Goal: Register for event/course

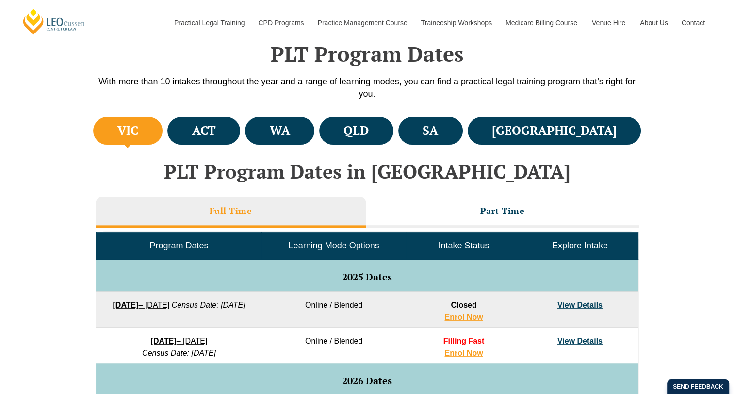
scroll to position [289, 0]
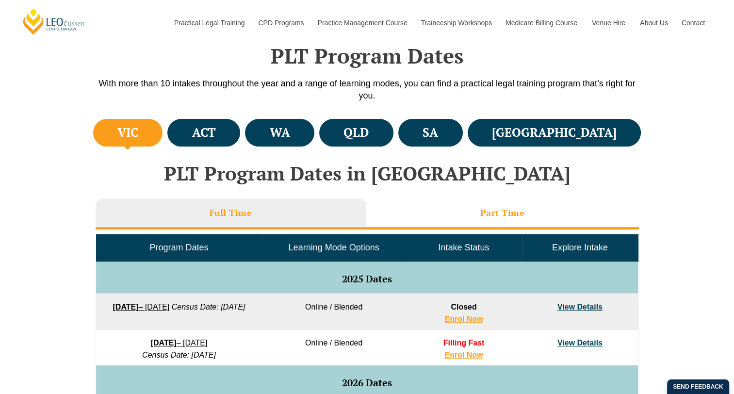
click at [529, 213] on li "Part Time" at bounding box center [502, 213] width 272 height 31
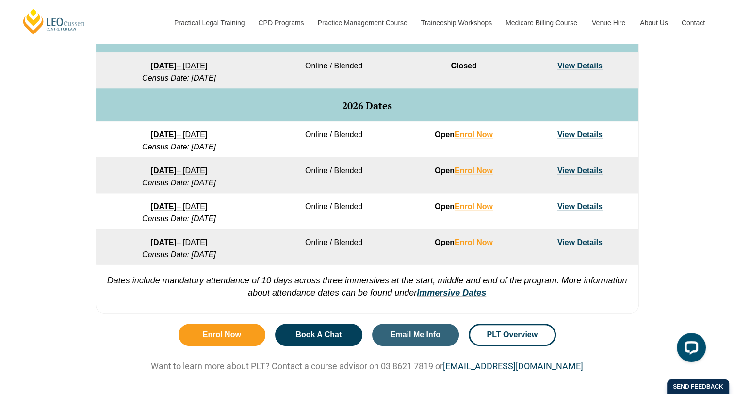
scroll to position [531, 0]
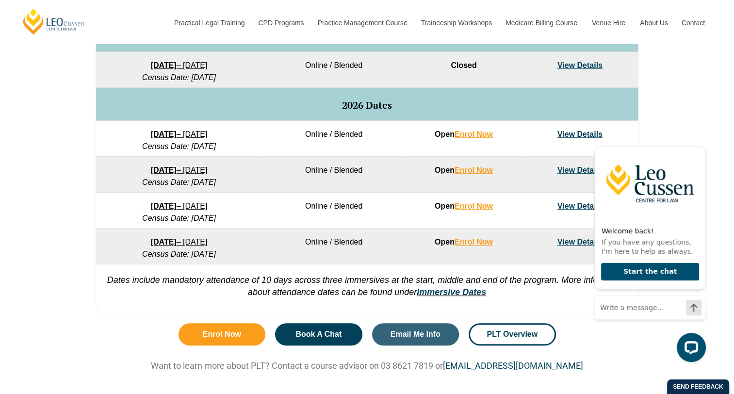
click at [667, 97] on div "VIC ACT WA QLD SA NSW PLT Program Dates in Victoria Full Time Part Time Program…" at bounding box center [367, 96] width 734 height 444
click at [572, 169] on link "View Details" at bounding box center [579, 170] width 45 height 8
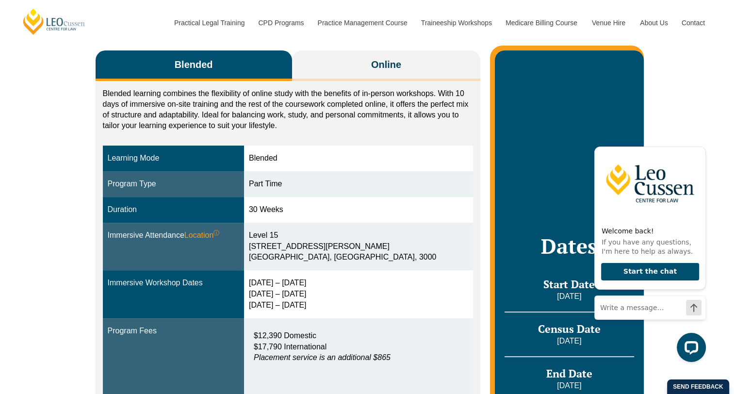
scroll to position [145, 0]
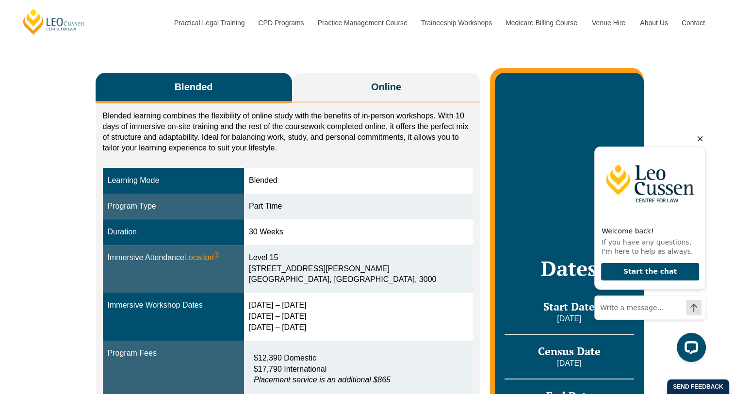
click at [699, 137] on icon "Hide greeting" at bounding box center [700, 139] width 12 height 12
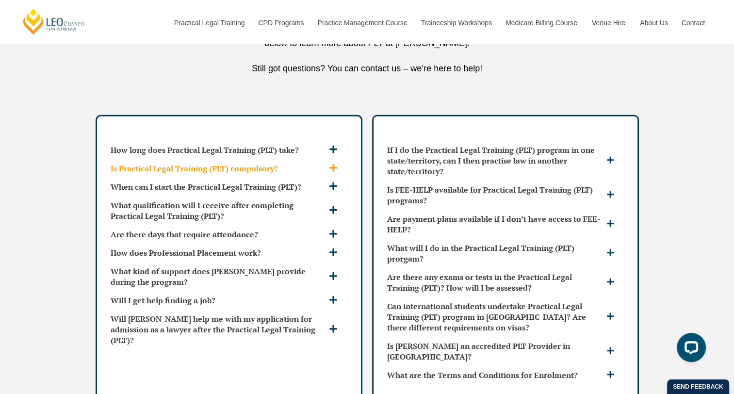
scroll to position [2812, 0]
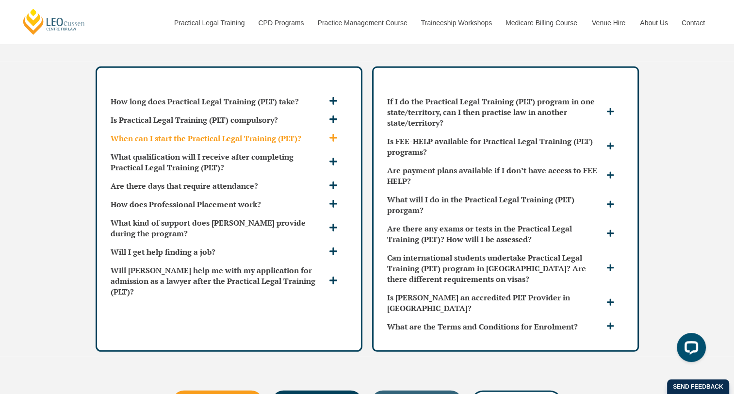
click at [325, 133] on h3 "When can I start the Practical Legal Training (PLT)?" at bounding box center [219, 138] width 216 height 11
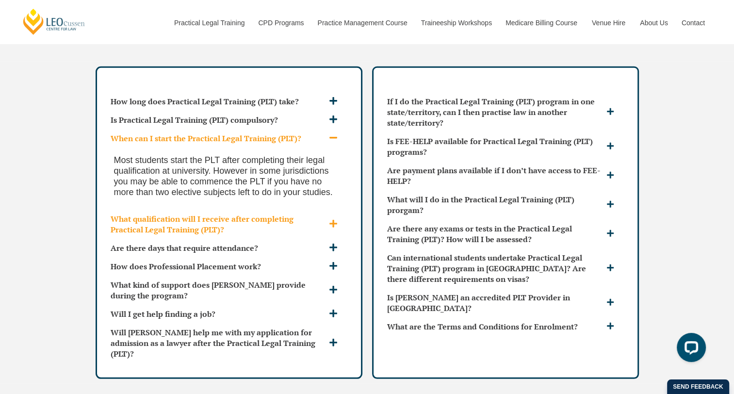
click at [331, 219] on span at bounding box center [334, 224] width 16 height 10
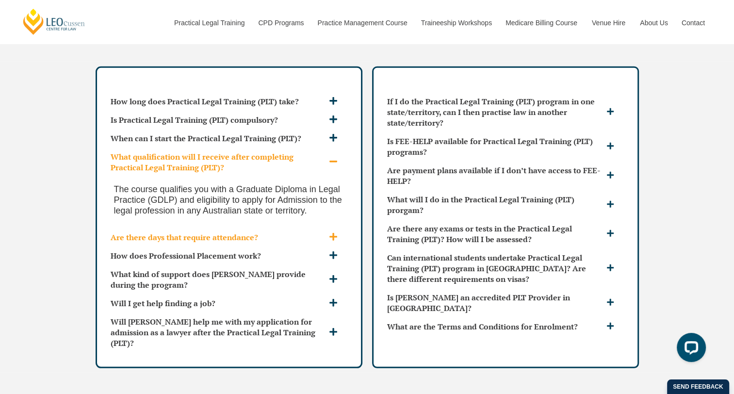
click at [239, 232] on h3 "Are there days that require attendance?" at bounding box center [219, 237] width 216 height 11
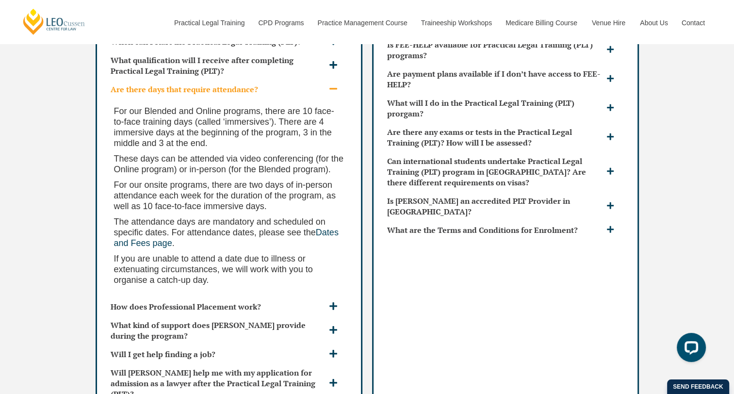
scroll to position [2909, 0]
click at [262, 301] on h3 "How does Professional Placement work?" at bounding box center [219, 306] width 216 height 11
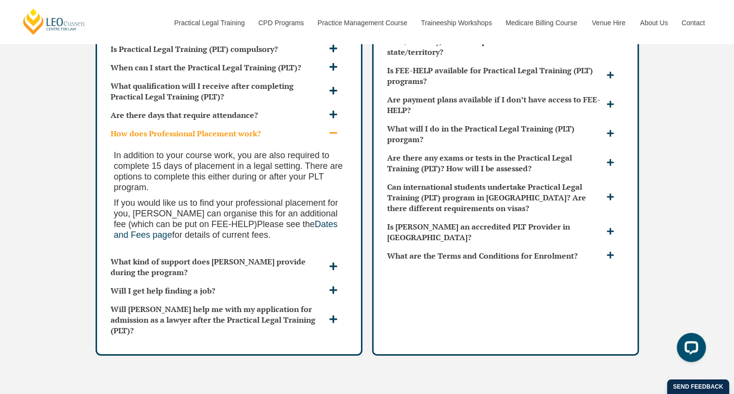
scroll to position [2861, 0]
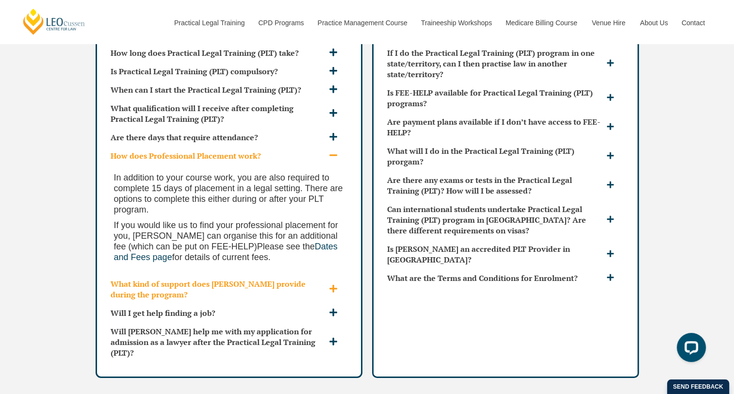
click at [230, 278] on h3 "What kind of support does Leo Cussen provide during the program?" at bounding box center [219, 288] width 216 height 21
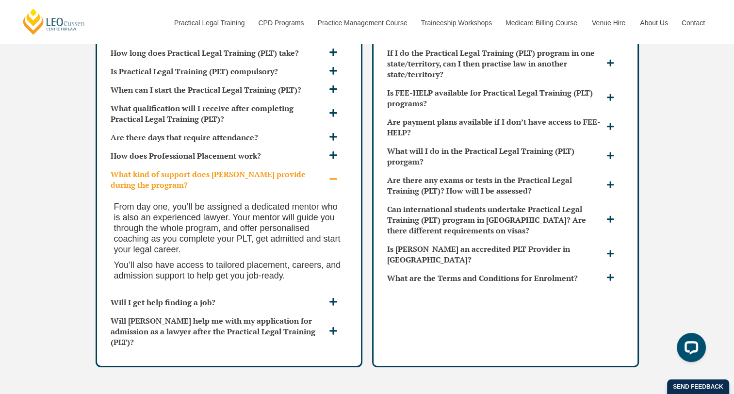
scroll to position [2909, 0]
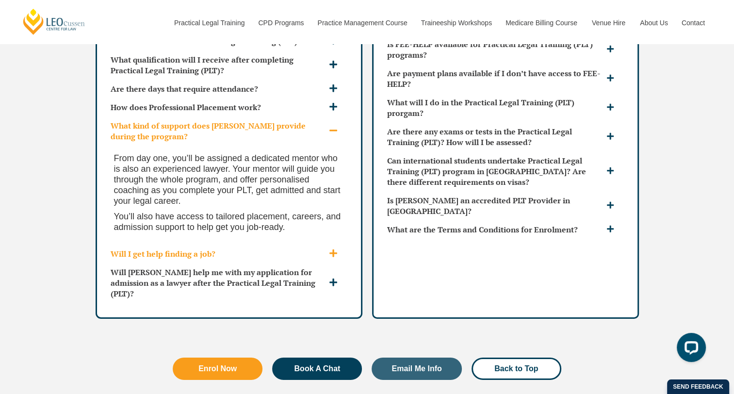
click at [233, 248] on h3 "Will I get help finding a job?" at bounding box center [219, 253] width 216 height 11
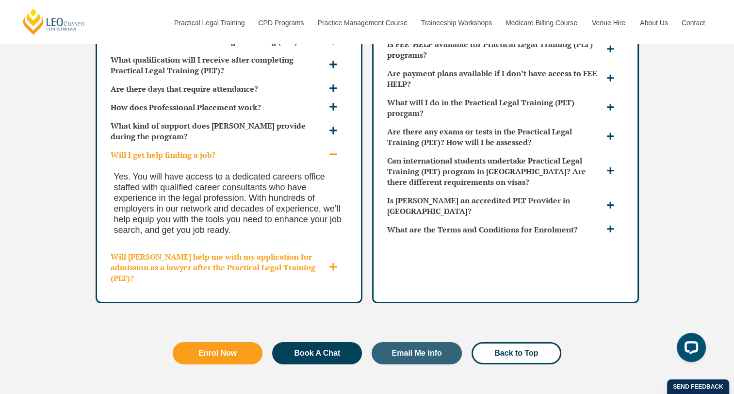
click at [335, 247] on div "Will Leo Cussen help me with my application for admission as a lawyer after the…" at bounding box center [229, 267] width 244 height 40
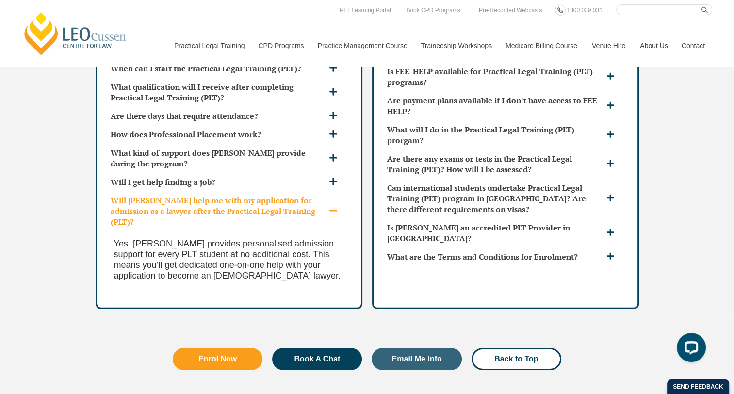
scroll to position [2861, 0]
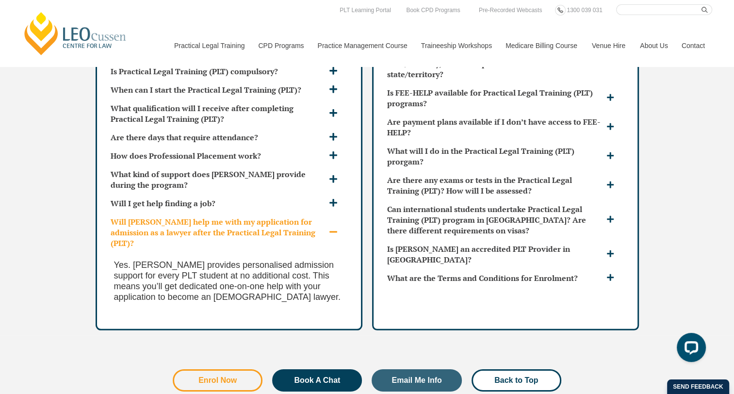
click at [205, 369] on link "Enrol Now" at bounding box center [218, 380] width 90 height 22
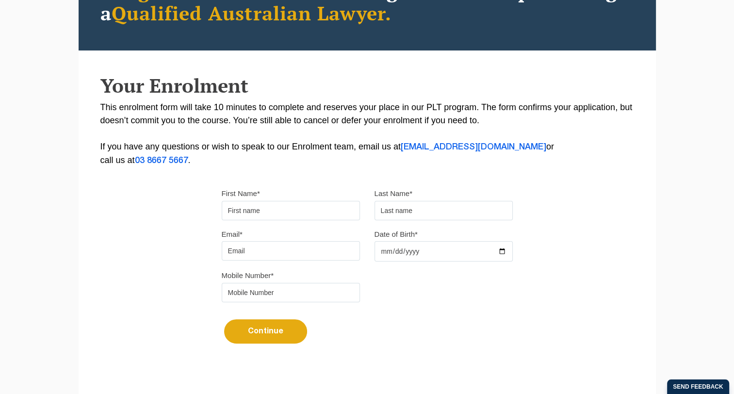
click at [295, 205] on input "First Name*" at bounding box center [291, 210] width 138 height 19
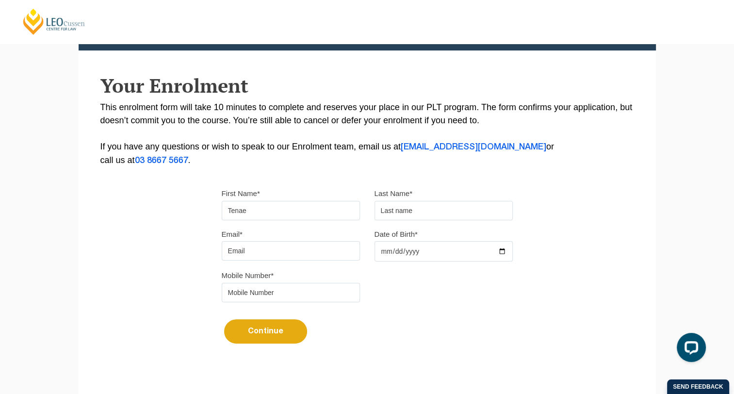
type input "Tenae"
click at [408, 211] on input "text" at bounding box center [443, 210] width 138 height 19
type input "[PERSON_NAME]"
click at [278, 250] on input "Email*" at bounding box center [291, 250] width 138 height 19
type input "[EMAIL_ADDRESS][DOMAIN_NAME]"
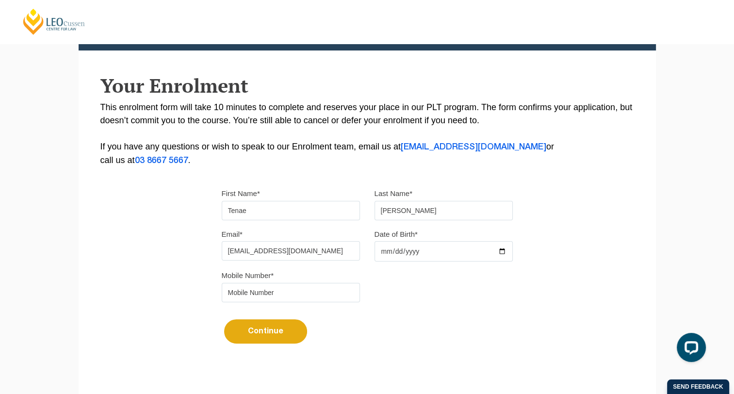
click at [423, 252] on input "Date of Birth*" at bounding box center [443, 251] width 138 height 20
click at [504, 250] on input "Date of Birth*" at bounding box center [443, 251] width 138 height 20
click at [635, 239] on div "Please note that your information is saved on our server as you enter it. Congr…" at bounding box center [367, 152] width 577 height 432
click at [497, 251] on input "Date of Birth*" at bounding box center [443, 251] width 138 height 20
type input "2002-04-30"
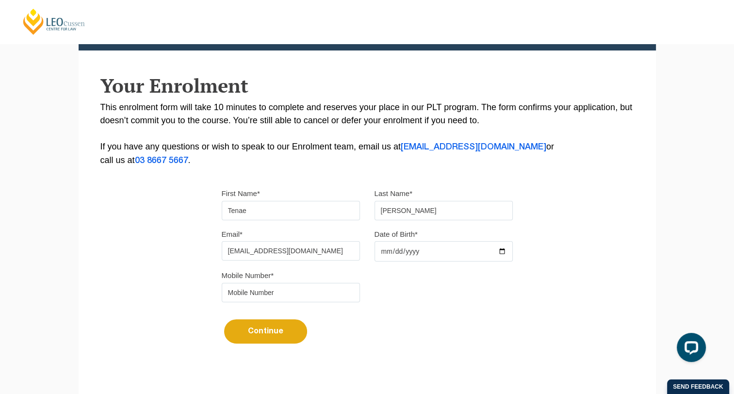
click at [272, 287] on input "tel" at bounding box center [291, 292] width 138 height 19
type input "0466258120"
click at [422, 308] on div "Mobile Number* 0466258120" at bounding box center [366, 289] width 305 height 41
click at [291, 333] on button "Continue" at bounding box center [265, 331] width 83 height 24
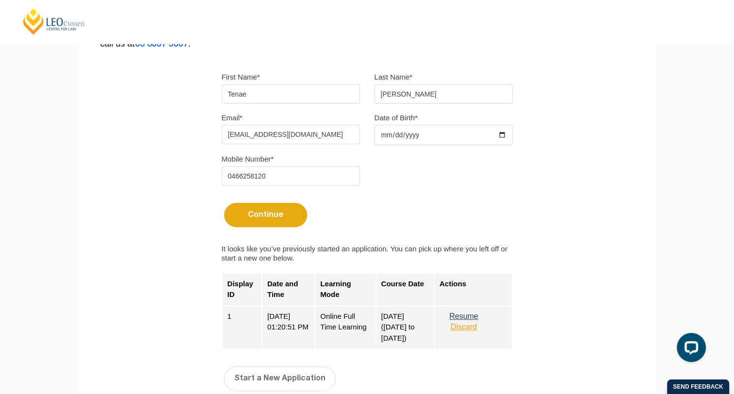
scroll to position [291, 0]
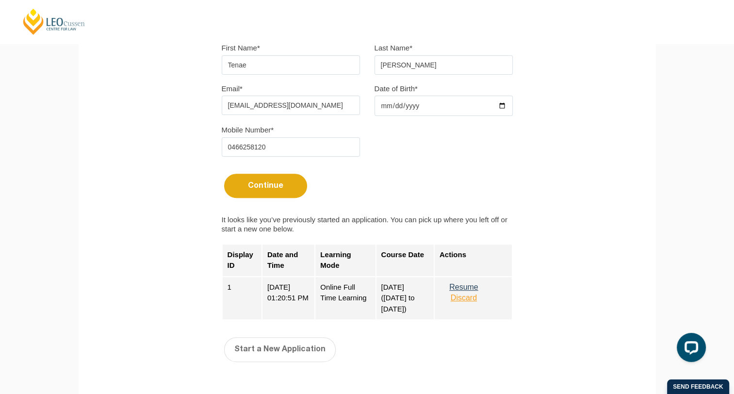
click at [469, 299] on button "Discard" at bounding box center [463, 297] width 48 height 9
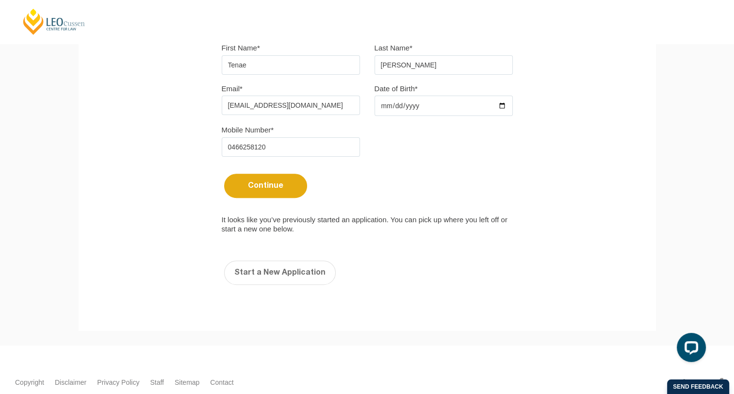
click at [285, 184] on button "Continue" at bounding box center [265, 186] width 83 height 24
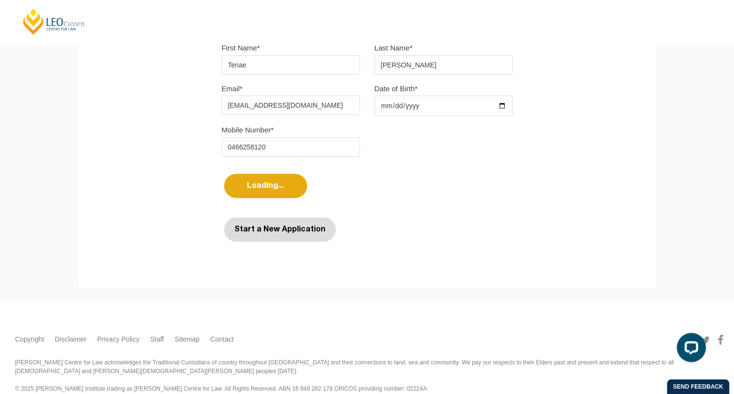
select select
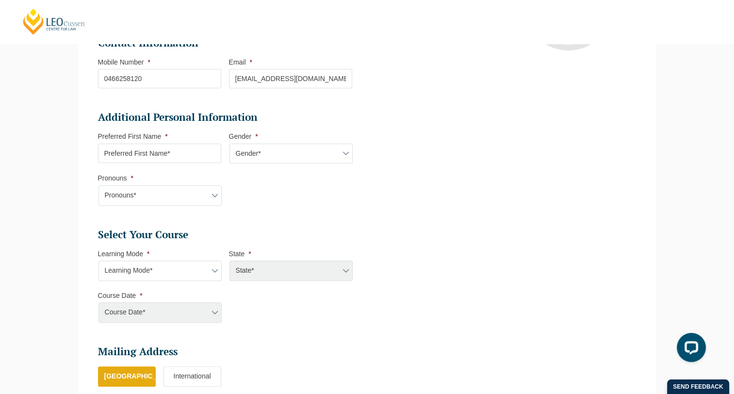
scroll to position [277, 0]
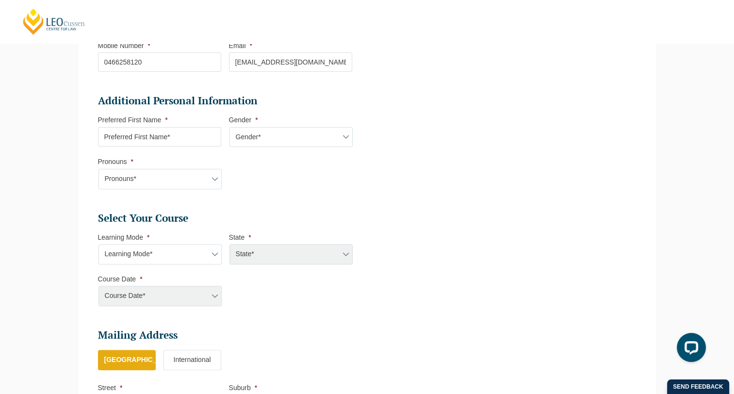
click at [151, 135] on input "Preferred First Name *" at bounding box center [159, 136] width 123 height 19
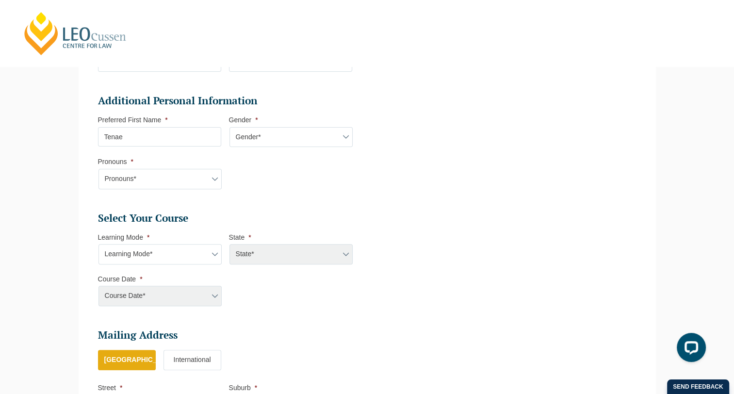
type input "Tenae"
click at [295, 136] on select "Gender* Male Female Nonbinary Intersex Prefer not to disclose Other" at bounding box center [290, 137] width 123 height 20
select select "[DEMOGRAPHIC_DATA]"
click at [229, 127] on select "Gender* Male Female Nonbinary Intersex Prefer not to disclose Other" at bounding box center [290, 137] width 123 height 20
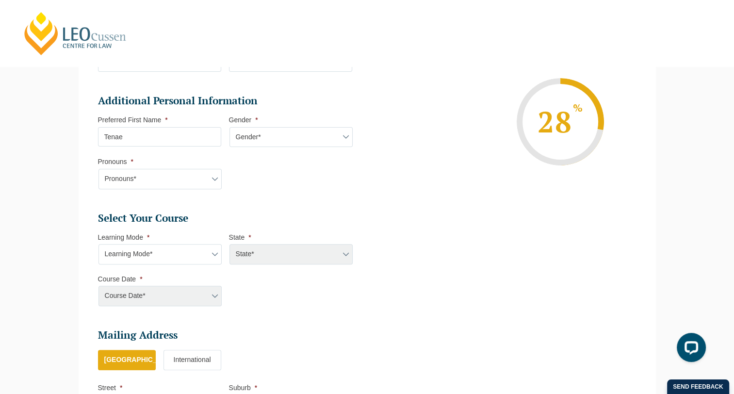
click at [196, 181] on select "Pronouns* She/Her/Hers He/Him/His They/Them/Theirs Other Prefer not to disclose" at bounding box center [159, 179] width 123 height 20
select select "She/Her/Hers"
click at [98, 169] on select "Pronouns* She/Her/Hers He/Him/His They/Them/Theirs Other Prefer not to disclose" at bounding box center [159, 179] width 123 height 20
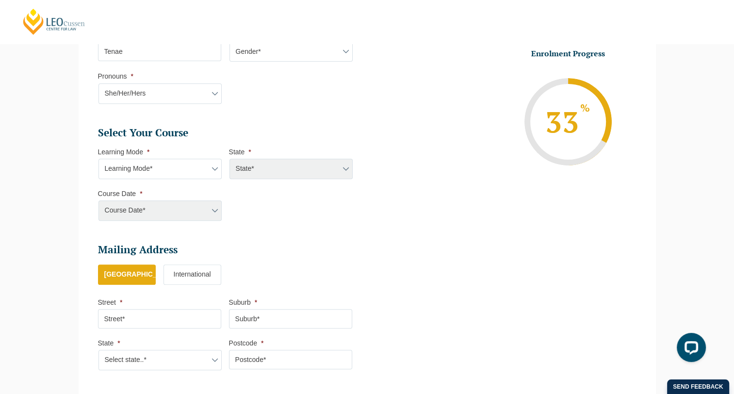
scroll to position [374, 0]
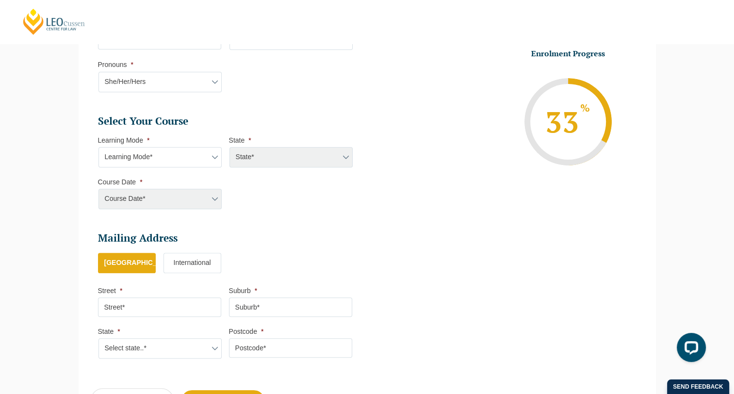
click at [176, 155] on select "Learning Mode* Online Full Time Learning Online Part Time Learning Blended Full…" at bounding box center [159, 157] width 123 height 20
select select "Online Part Time Learning"
click at [98, 147] on select "Learning Mode* Online Full Time Learning Online Part Time Learning Blended Full…" at bounding box center [159, 157] width 123 height 20
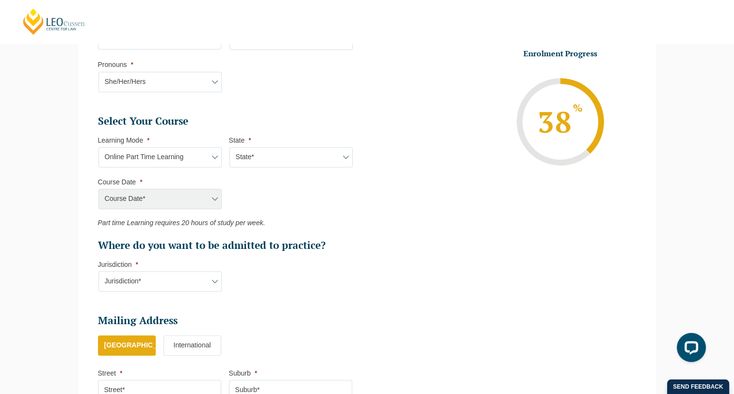
click at [303, 157] on select "State* National (ACT/NSW, VIC, QLD, SA, WA)" at bounding box center [290, 157] width 123 height 20
select select "National ([GEOGRAPHIC_DATA]/[GEOGRAPHIC_DATA], [GEOGRAPHIC_DATA], [GEOGRAPHIC_D…"
click at [229, 147] on select "State* National (ACT/NSW, VIC, QLD, SA, WA)" at bounding box center [290, 157] width 123 height 20
click at [184, 199] on select "Course Date* January 2026 (27-Jan-2026 to 21-Aug-2026) March 2026 (30-Mar-2026 …" at bounding box center [159, 199] width 123 height 20
select select "[DATE] ([DATE] to [DATE])"
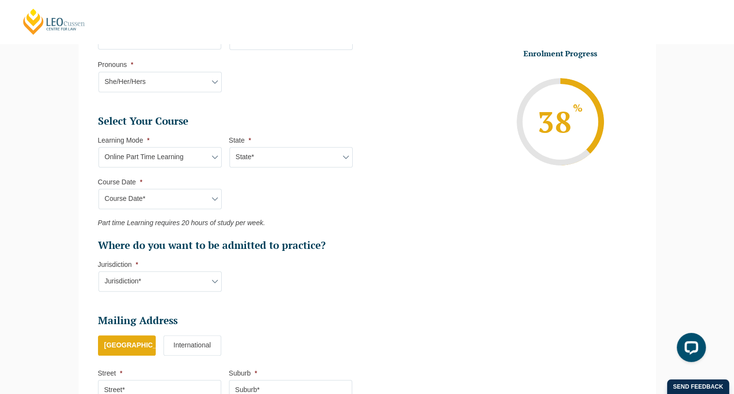
click at [98, 189] on select "Course Date* January 2026 (27-Jan-2026 to 21-Aug-2026) March 2026 (30-Mar-2026 …" at bounding box center [159, 199] width 123 height 20
type input "Intake [DATE] PT"
type input "Practical Legal Training (NAT)"
select select "NAT PLT (MAR) 2026 Part Time Online"
click at [186, 279] on select "Jurisdiction* VIC ACT/NSW SA WA QLD" at bounding box center [159, 281] width 123 height 20
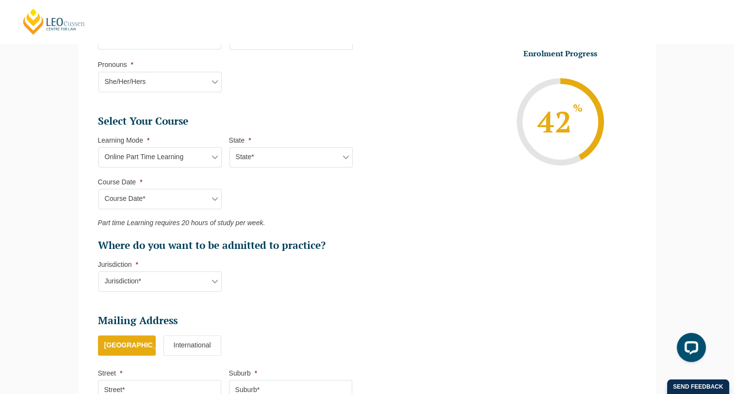
select select "VIC"
click at [98, 271] on select "Jurisdiction* VIC ACT/NSW SA WA QLD" at bounding box center [159, 281] width 123 height 20
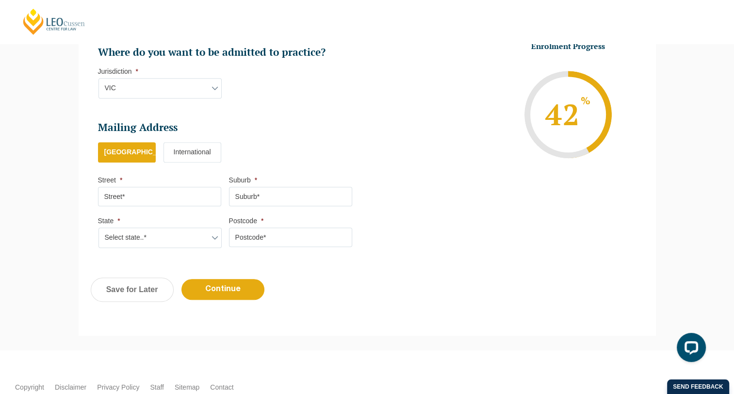
scroll to position [568, 0]
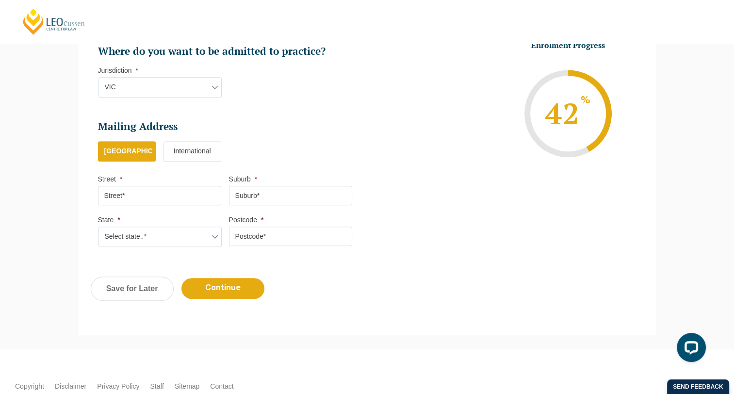
click at [155, 198] on input "Street *" at bounding box center [159, 195] width 123 height 19
type input "[STREET_ADDRESS]"
type input "Officer"
type input "3809"
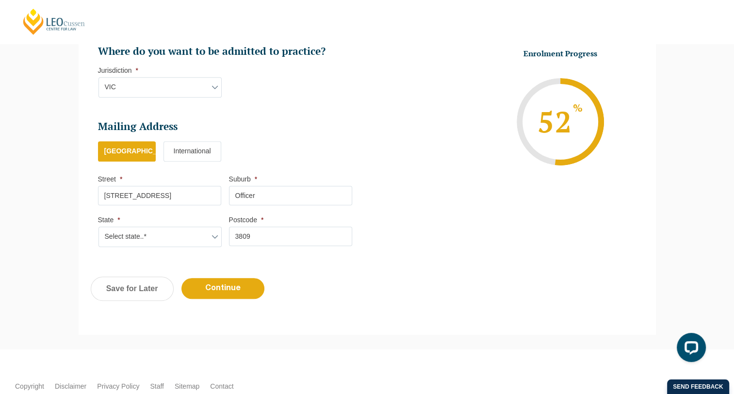
type input "[STREET_ADDRESS]"
click at [146, 239] on select "Select state..* VIC WA QLD SA NSW NT ACT TAS" at bounding box center [159, 236] width 123 height 20
select select "VIC"
click at [98, 226] on select "Select state..* VIC WA QLD SA NSW NT ACT TAS" at bounding box center [159, 236] width 123 height 20
click at [243, 285] on input "Continue" at bounding box center [222, 288] width 83 height 21
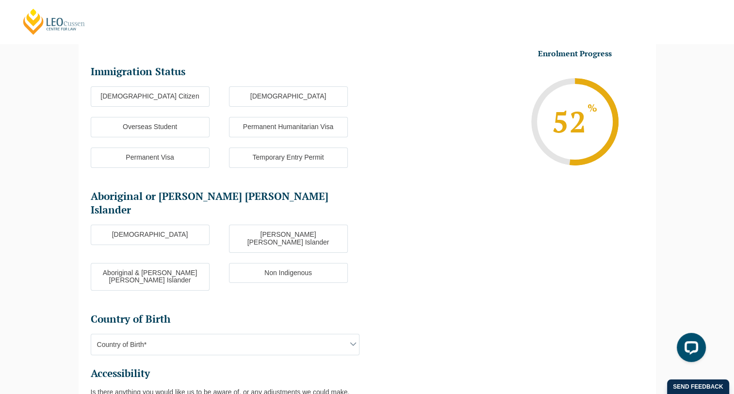
scroll to position [83, 0]
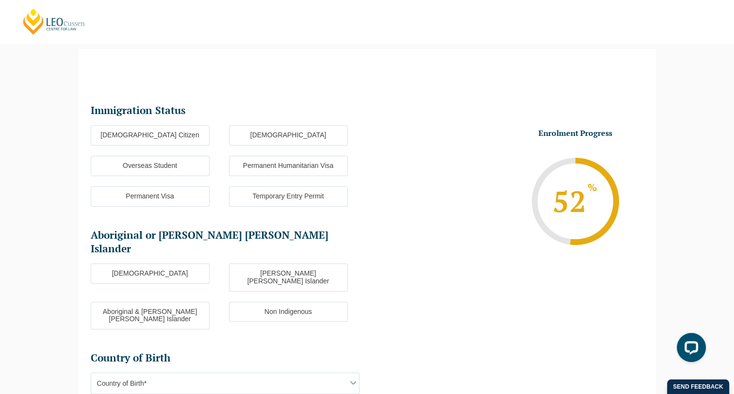
click at [192, 134] on label "[DEMOGRAPHIC_DATA] Citizen" at bounding box center [150, 135] width 119 height 20
click at [0, 0] on input "[DEMOGRAPHIC_DATA] Citizen" at bounding box center [0, 0] width 0 height 0
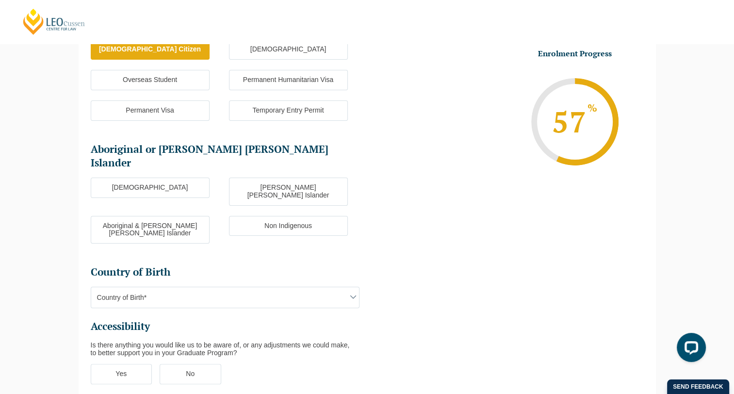
scroll to position [180, 0]
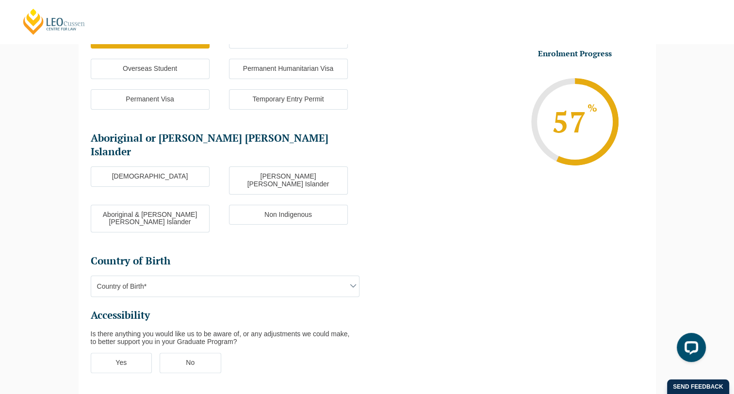
click at [250, 205] on label "Non Indigenous" at bounding box center [288, 215] width 119 height 20
click at [0, 0] on input "Non Indigenous" at bounding box center [0, 0] width 0 height 0
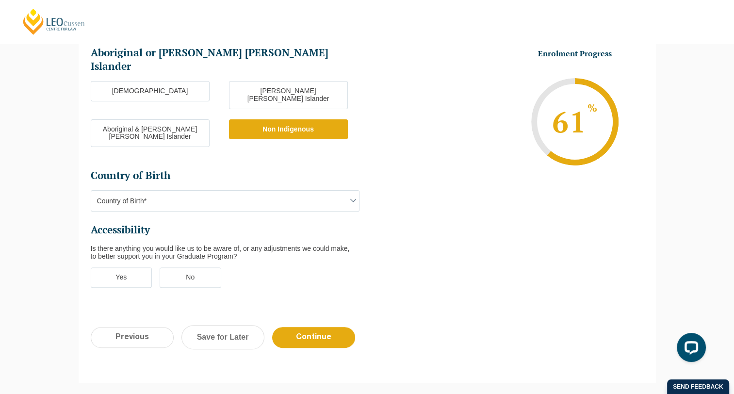
scroll to position [277, 0]
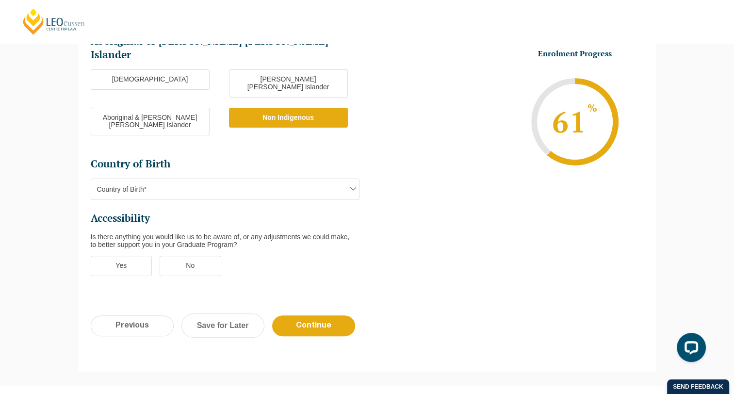
click at [184, 179] on span "Country of Birth*" at bounding box center [225, 189] width 268 height 20
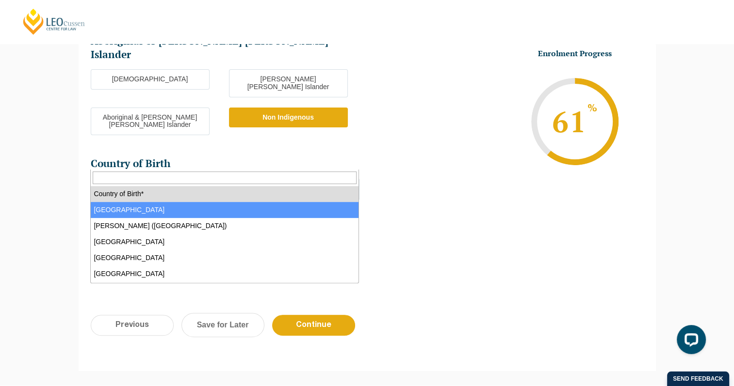
select select "Australia 1101"
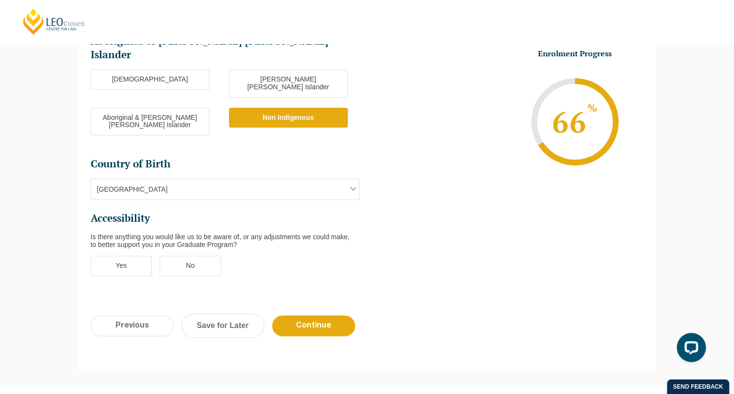
click at [199, 256] on label "No" at bounding box center [191, 266] width 62 height 20
click at [0, 0] on input "No" at bounding box center [0, 0] width 0 height 0
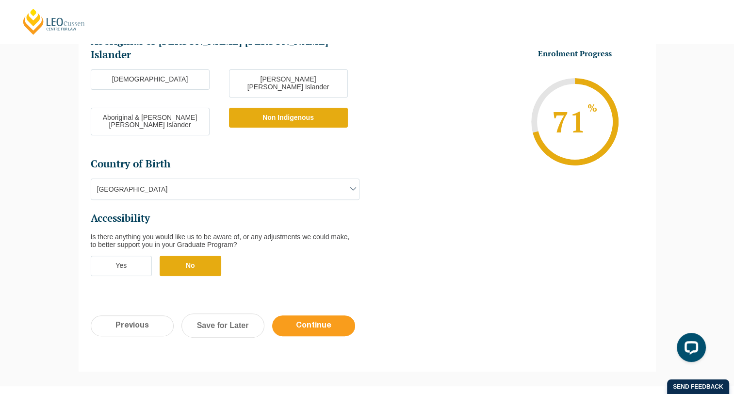
click at [306, 315] on input "Continue" at bounding box center [313, 325] width 83 height 21
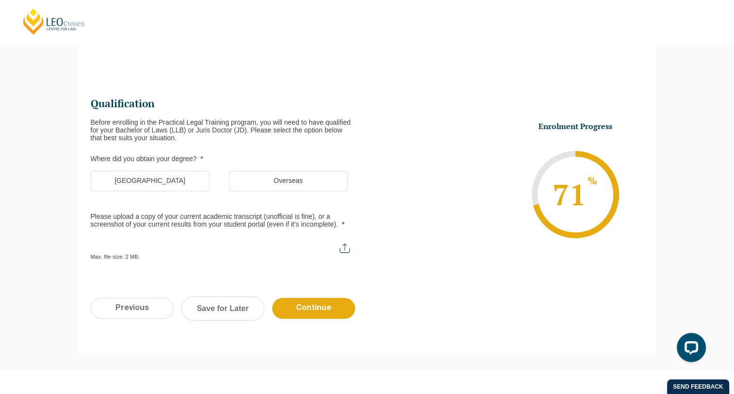
scroll to position [83, 0]
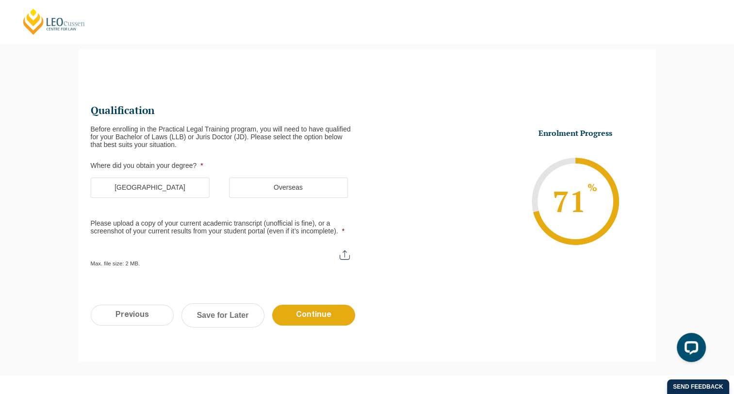
click at [166, 191] on label "[GEOGRAPHIC_DATA]" at bounding box center [150, 187] width 119 height 20
click at [0, 0] on input "[GEOGRAPHIC_DATA]" at bounding box center [0, 0] width 0 height 0
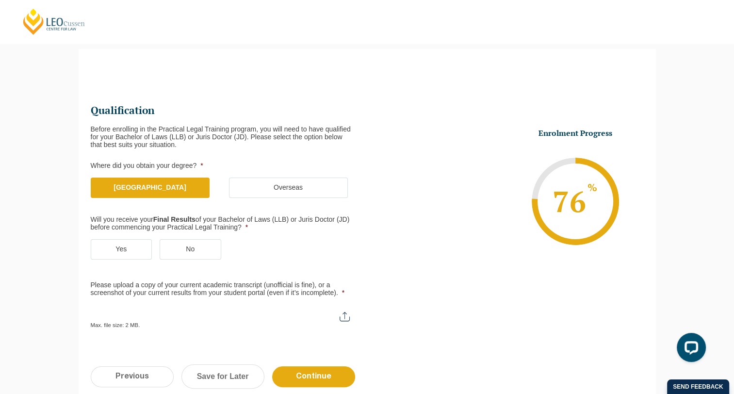
click at [203, 251] on label "No" at bounding box center [191, 249] width 62 height 20
click at [0, 0] on input "No" at bounding box center [0, 0] width 0 height 0
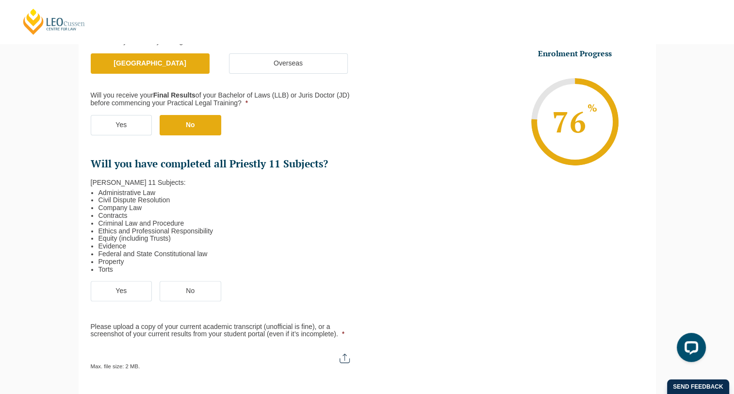
scroll to position [229, 0]
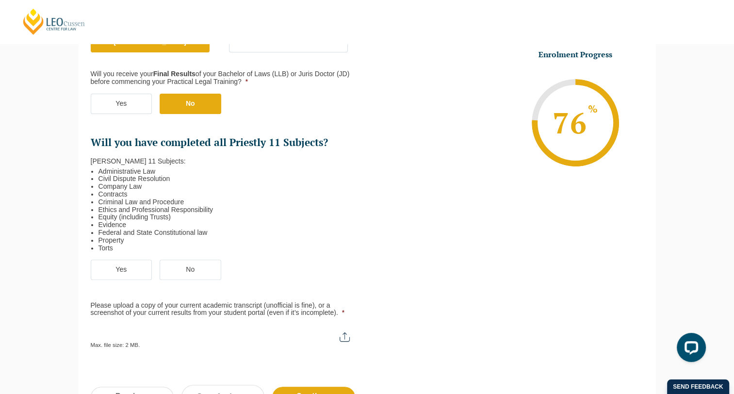
click at [107, 266] on label "Yes" at bounding box center [122, 269] width 62 height 20
click at [0, 0] on input "Yes" at bounding box center [0, 0] width 0 height 0
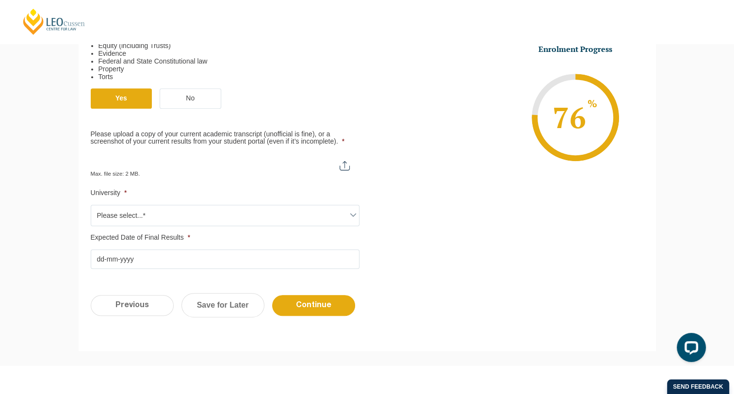
scroll to position [423, 0]
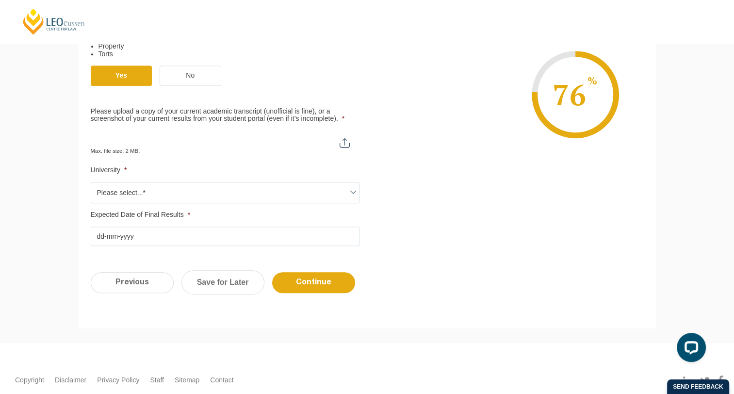
click at [227, 189] on span "Please select...*" at bounding box center [225, 192] width 268 height 20
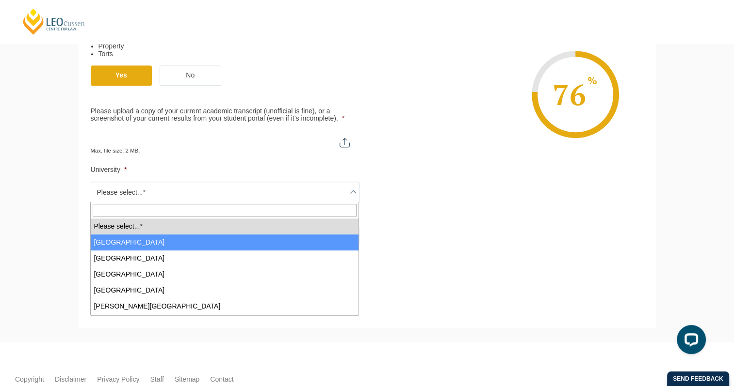
select select "[GEOGRAPHIC_DATA]"
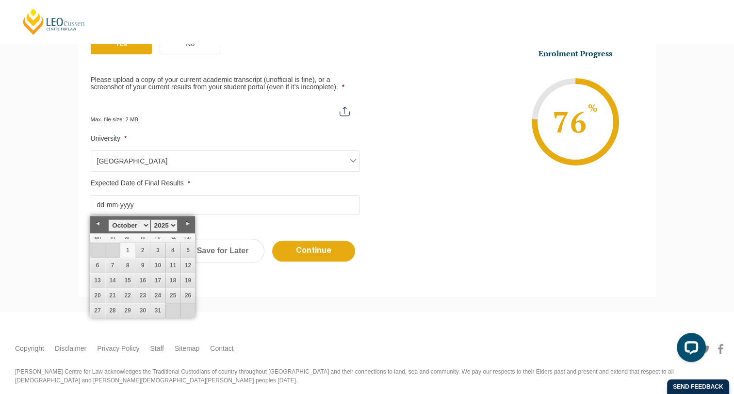
scroll to position [471, 0]
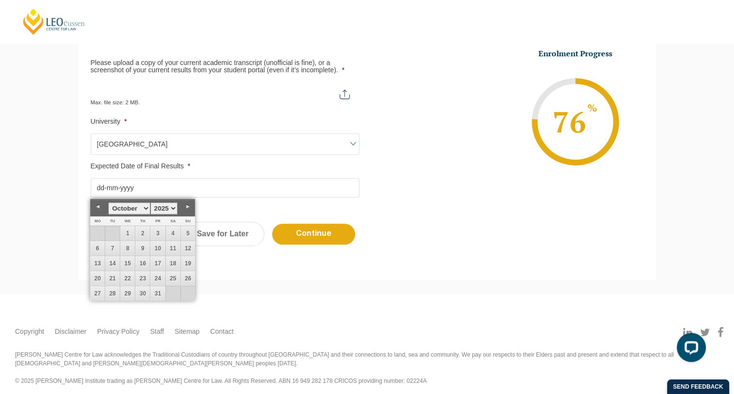
click at [146, 209] on select "January February March April May June July August September October November De…" at bounding box center [129, 208] width 42 height 12
click at [175, 210] on select "1925 1926 1927 1928 1929 1930 1931 1932 1933 1934 1935 1936 1937 1938 1939 1940…" at bounding box center [163, 208] width 27 height 12
click at [174, 249] on link "11" at bounding box center [173, 248] width 15 height 15
type input "[DATE]"
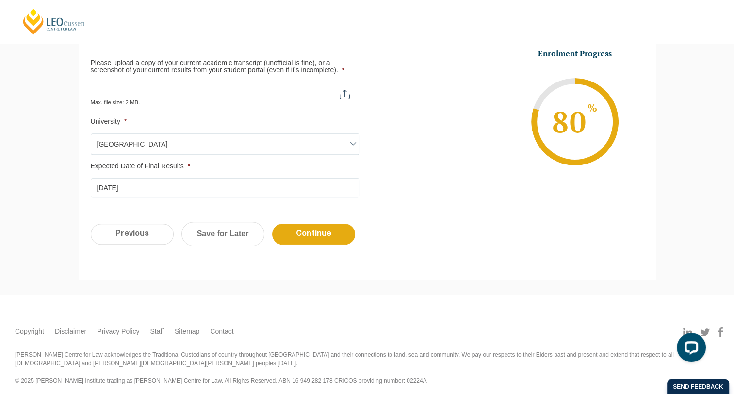
click at [373, 160] on li "Enrolment Progress 80 % Form Progress Download Course Guide enrolment@leocussen…" at bounding box center [505, 121] width 276 height 146
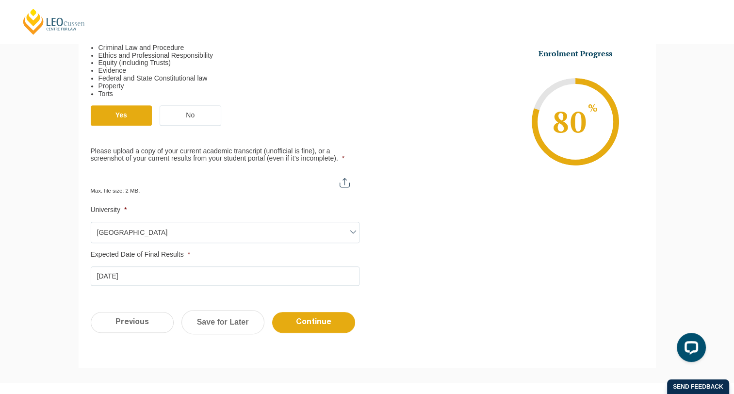
scroll to position [374, 0]
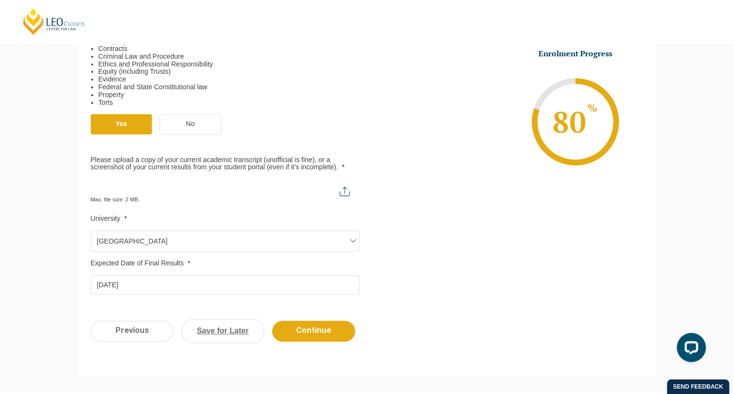
click at [219, 326] on link "Save for Later" at bounding box center [222, 331] width 83 height 24
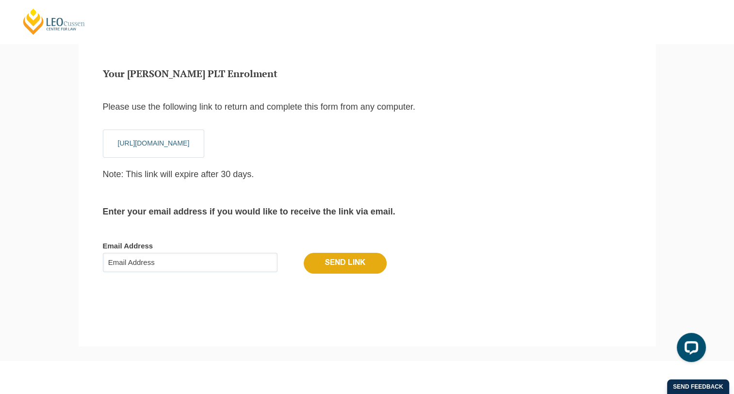
scroll to position [32, 0]
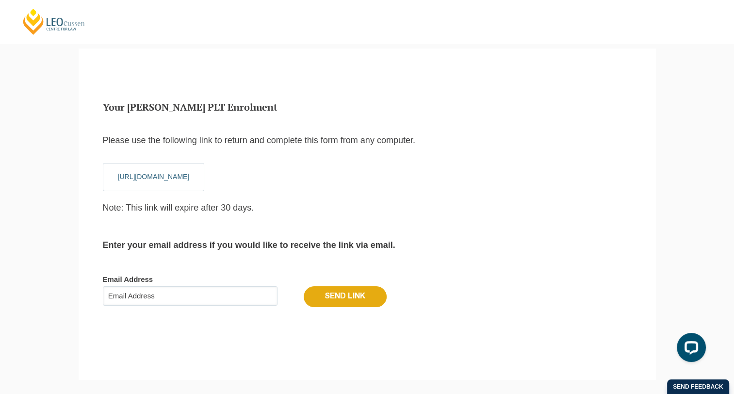
click at [230, 290] on input "Email Address" at bounding box center [190, 295] width 175 height 19
type input "[EMAIL_ADDRESS][DOMAIN_NAME]"
click at [355, 300] on input "Send Link" at bounding box center [345, 296] width 83 height 20
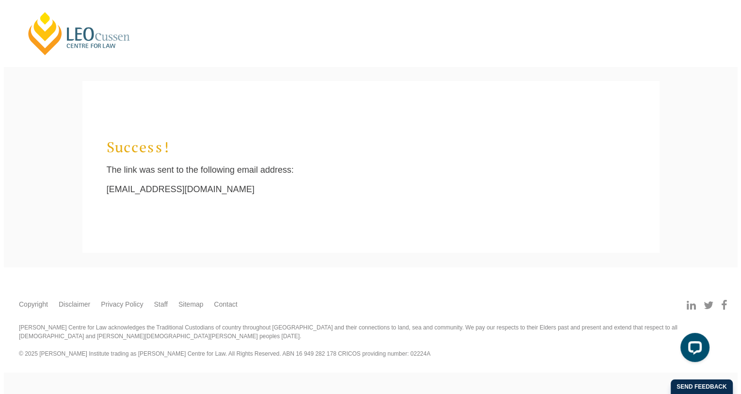
scroll to position [0, 0]
